Goal: Find contact information: Find contact information

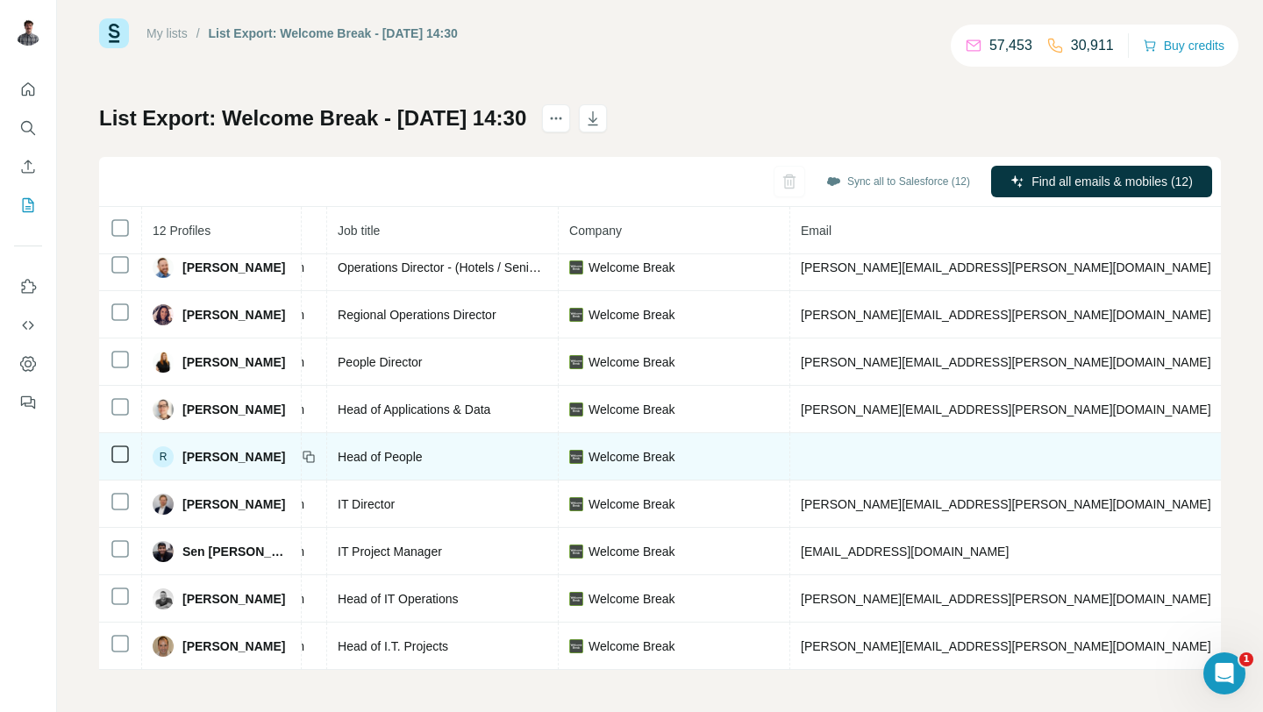
scroll to position [153, 0]
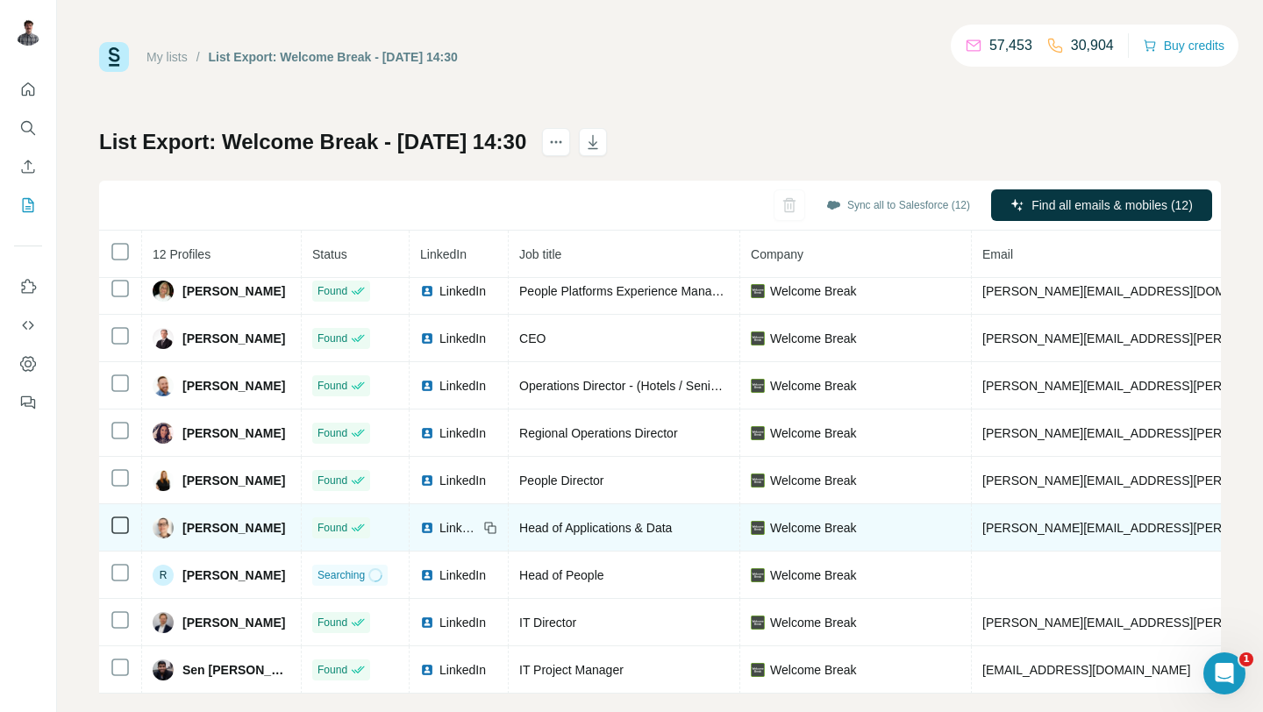
scroll to position [72, 0]
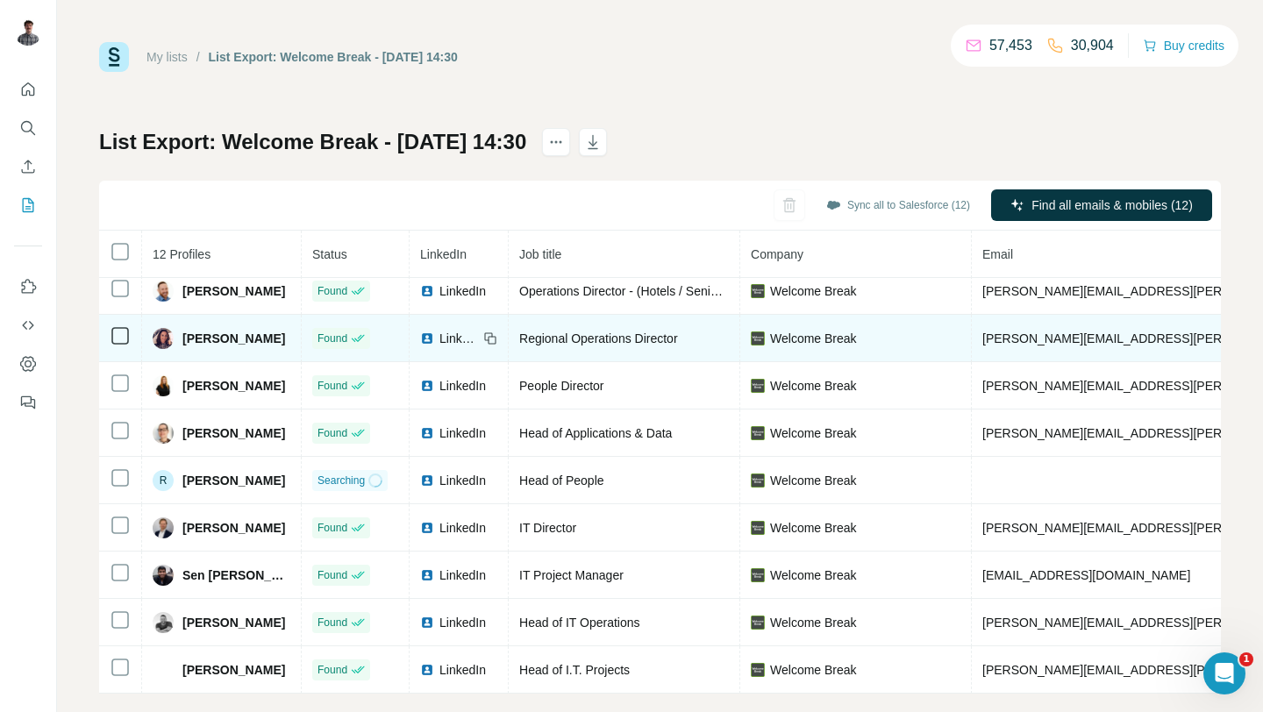
scroll to position [24, 0]
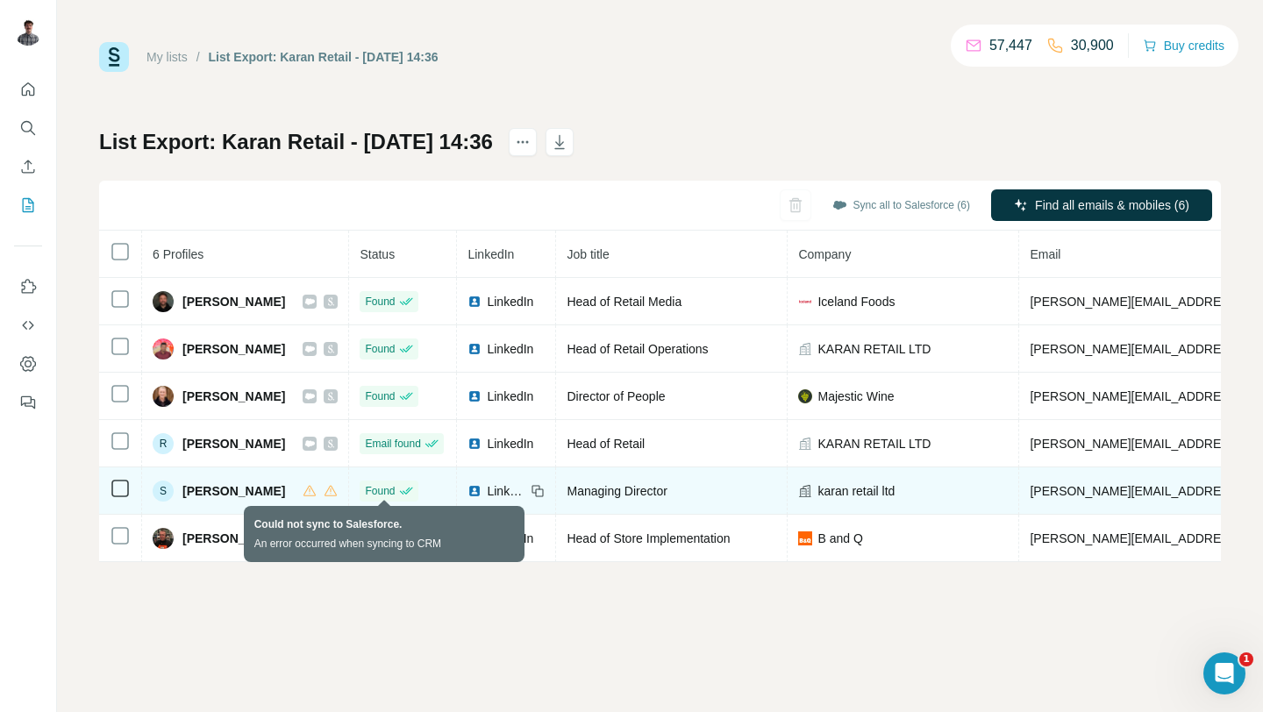
click at [317, 489] on icon at bounding box center [309, 491] width 14 height 14
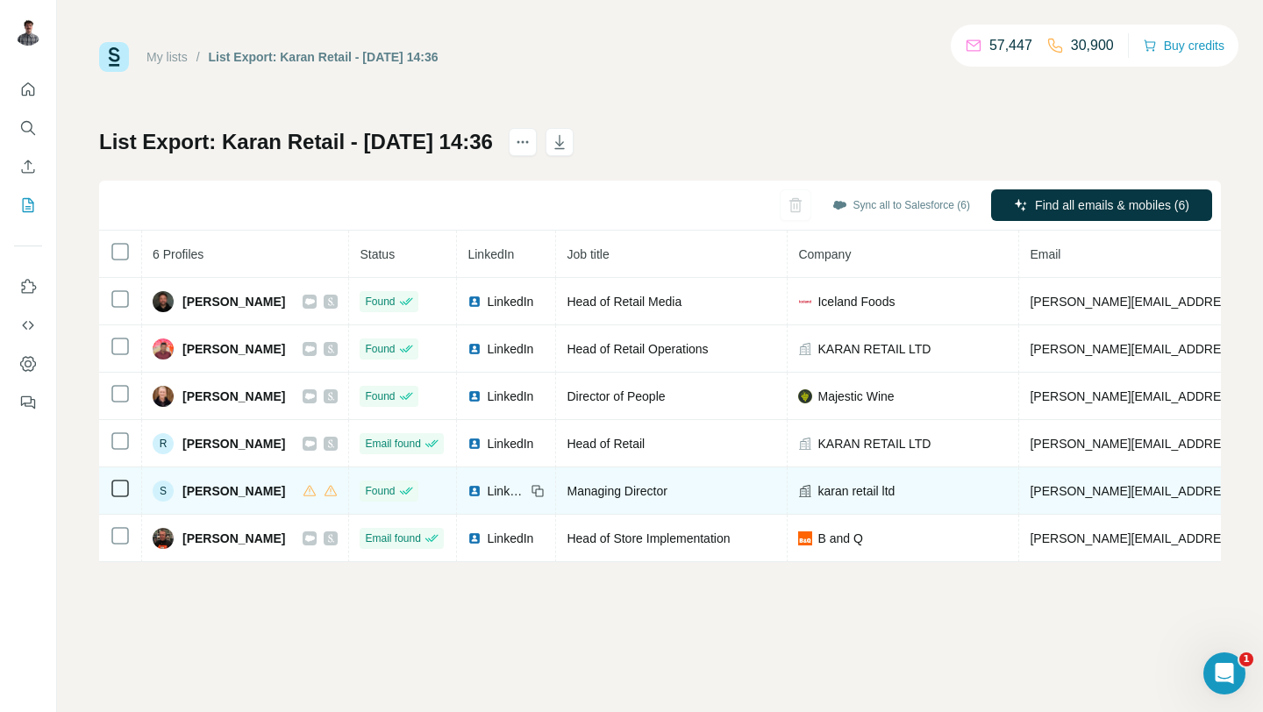
drag, startPoint x: 359, startPoint y: 490, endPoint x: 183, endPoint y: 494, distance: 176.3
click at [183, 494] on div "S [PERSON_NAME]" at bounding box center [245, 490] width 185 height 21
copy span "[PERSON_NAME]"
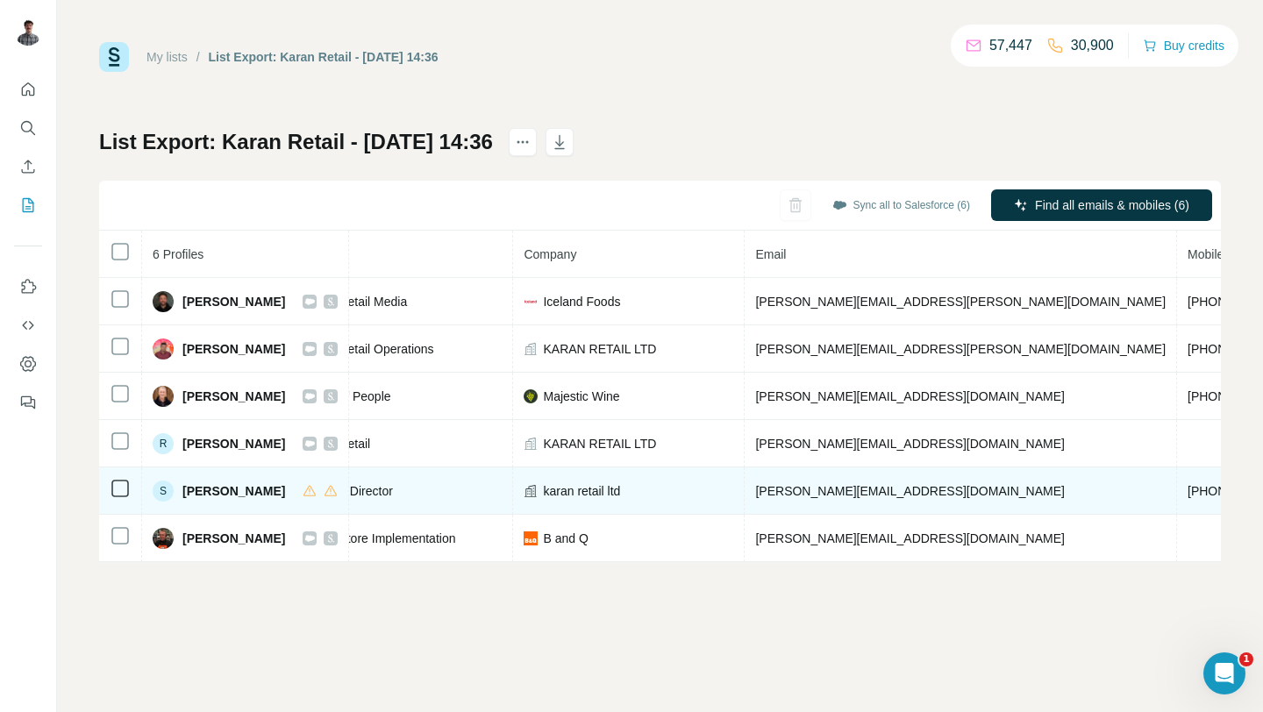
scroll to position [0, 281]
drag, startPoint x: 1114, startPoint y: 492, endPoint x: 808, endPoint y: 489, distance: 306.0
click at [808, 489] on tr "S [PERSON_NAME] Found LinkedIn Managing Director karan retail ltd [PERSON_NAME]…" at bounding box center [761, 490] width 1886 height 47
copy tr "[PERSON_NAME][EMAIL_ADDRESS][DOMAIN_NAME]"
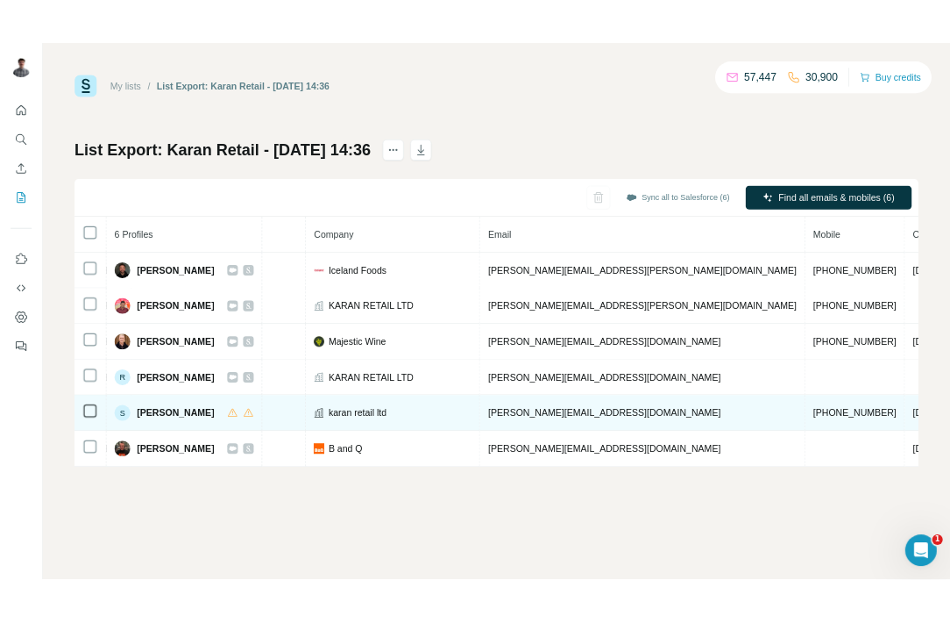
scroll to position [0, 556]
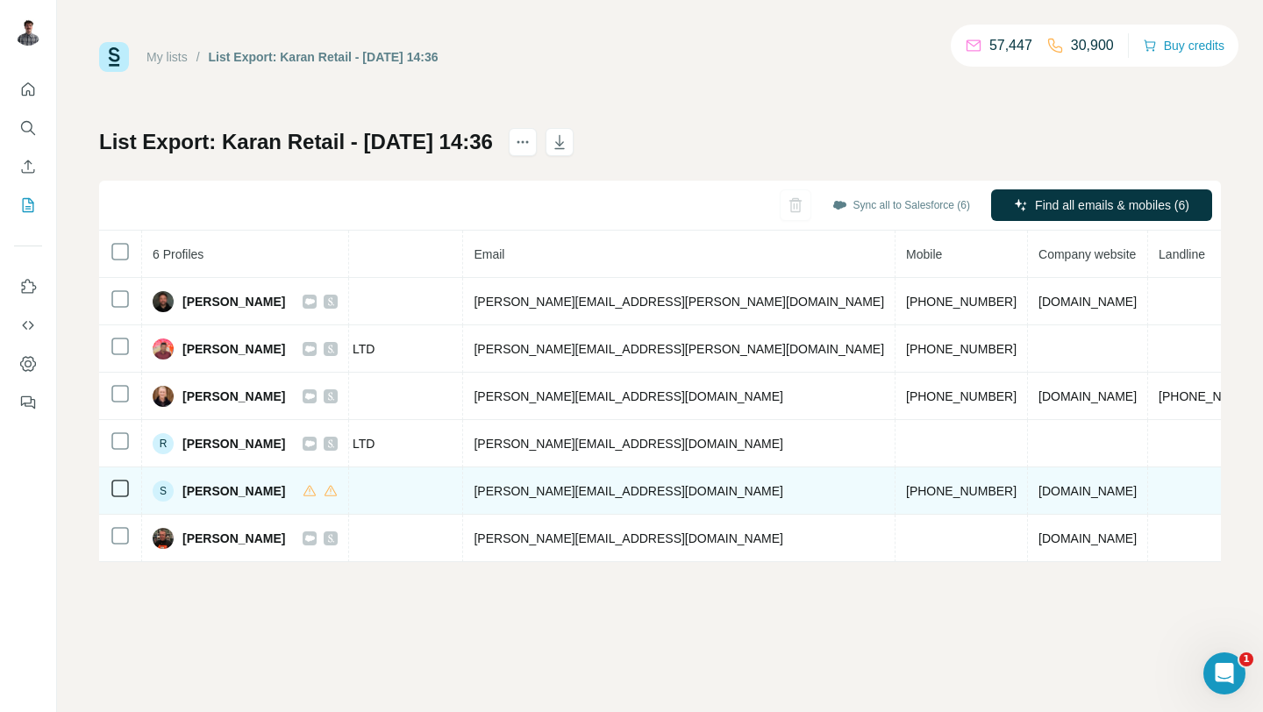
drag, startPoint x: 954, startPoint y: 489, endPoint x: 838, endPoint y: 489, distance: 115.7
click at [838, 489] on tr "S [PERSON_NAME] Found LinkedIn Managing Director karan retail ltd [PERSON_NAME]…" at bounding box center [486, 490] width 1886 height 47
copy tr "[PHONE_NUMBER]"
